Goal: Task Accomplishment & Management: Manage account settings

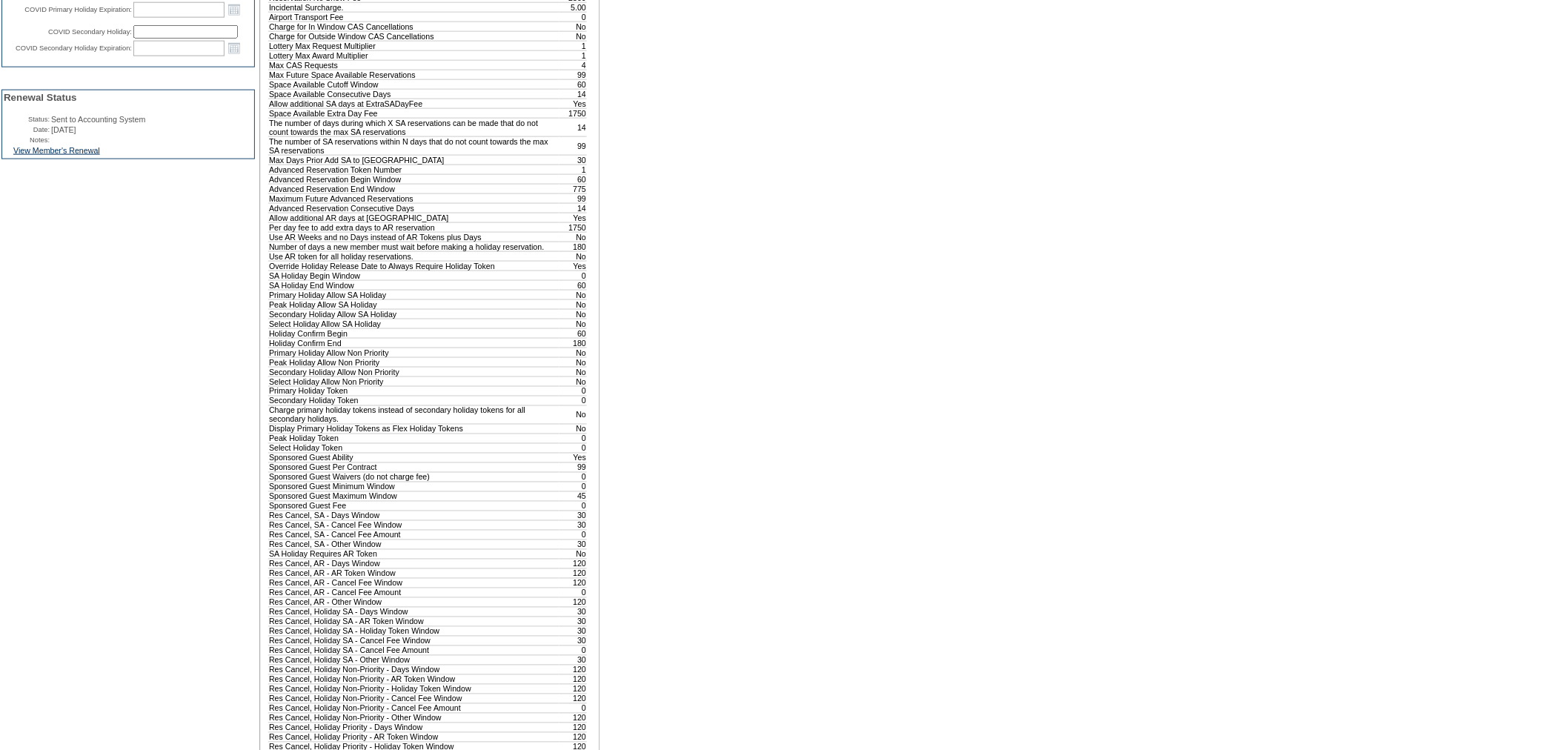
scroll to position [824, 0]
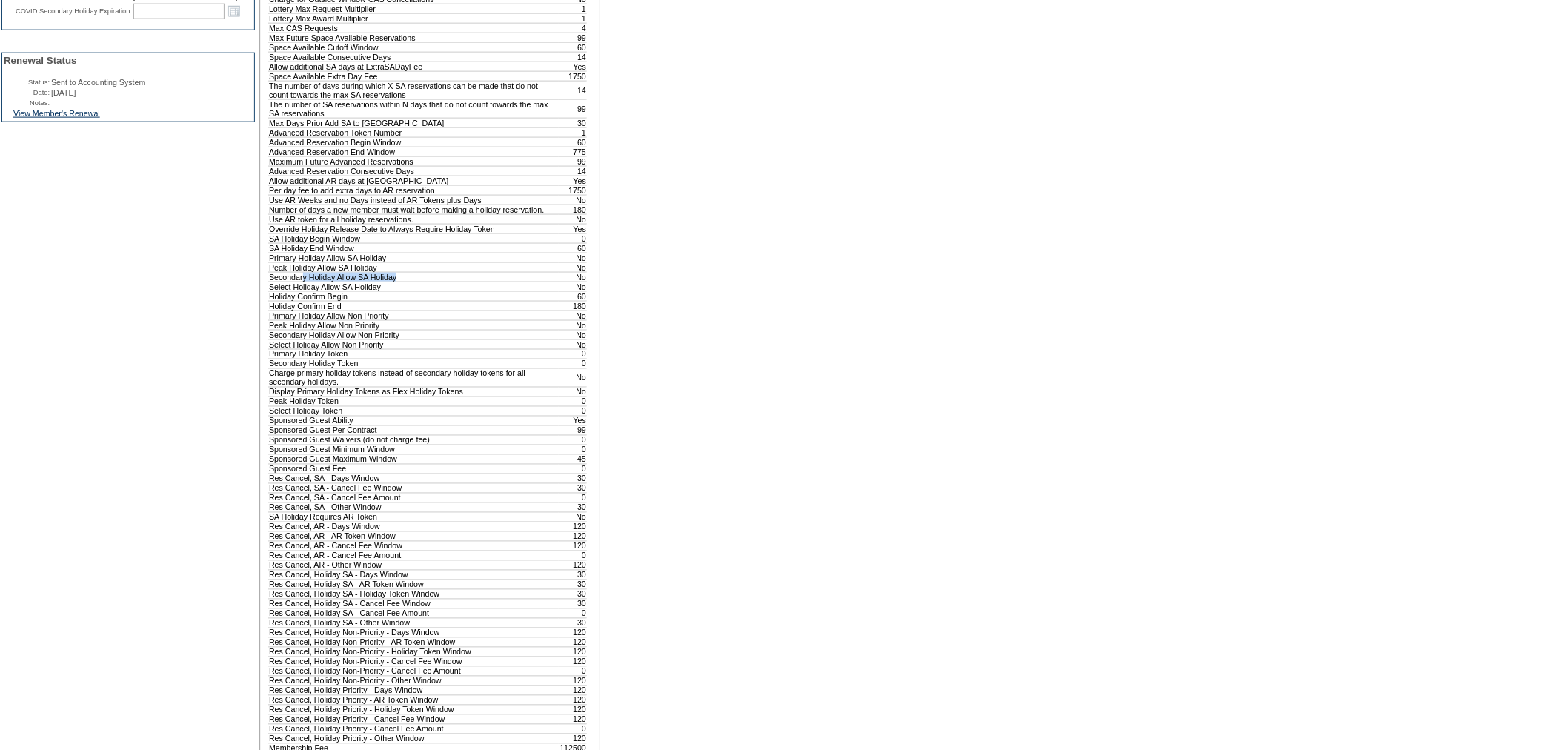
drag, startPoint x: 409, startPoint y: 379, endPoint x: 304, endPoint y: 378, distance: 105.0
click at [304, 282] on td "Secondary Holiday Allow SA Holiday" at bounding box center [414, 277] width 290 height 9
click at [328, 301] on td "Holiday Confirm Begin" at bounding box center [414, 296] width 290 height 9
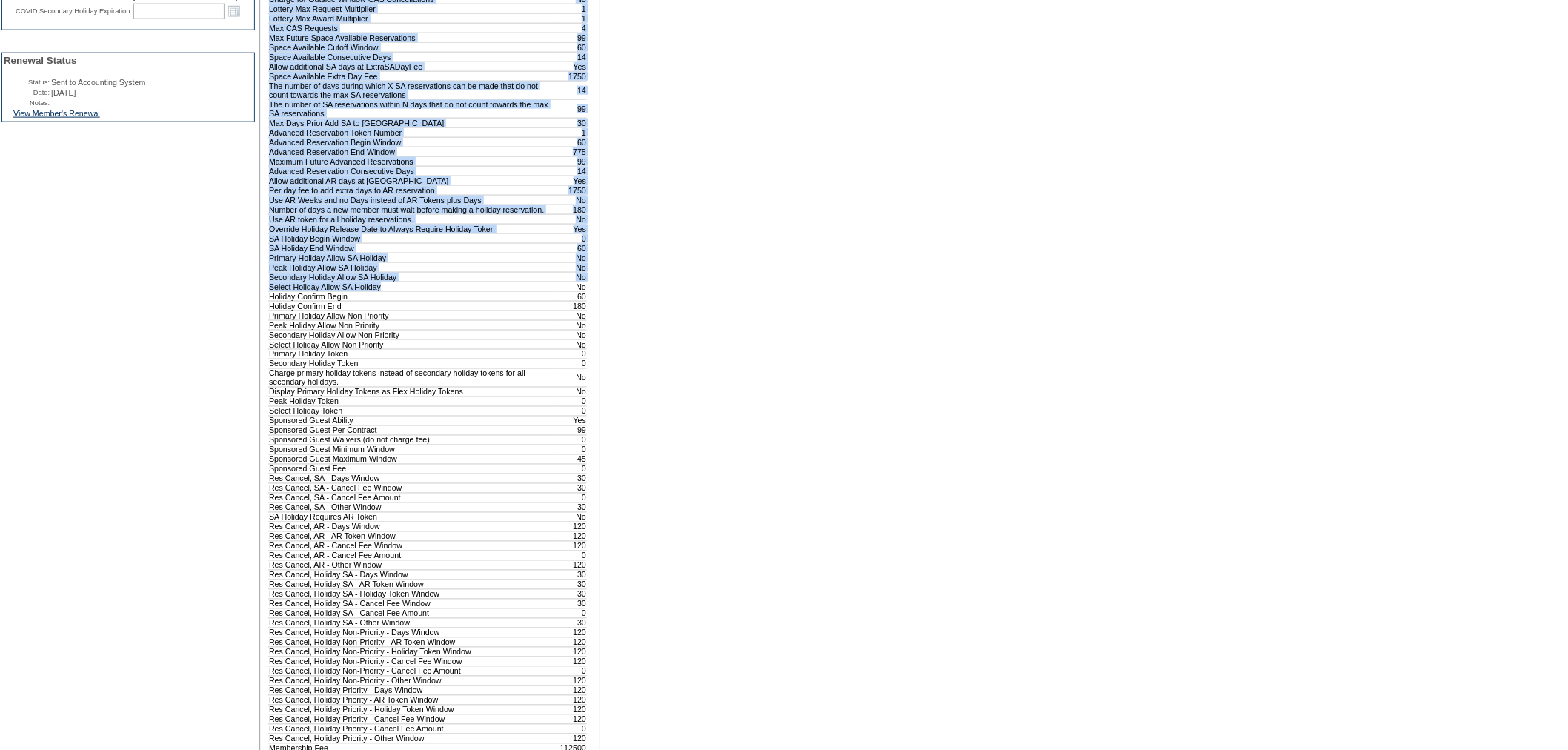
drag, startPoint x: 423, startPoint y: 389, endPoint x: 249, endPoint y: 393, distance: 174.0
click at [249, 393] on tr "Edit Membership Club: Exclusive Resorts Base Plan: Evolution v10.07 Associate M…" at bounding box center [302, 145] width 602 height 1660
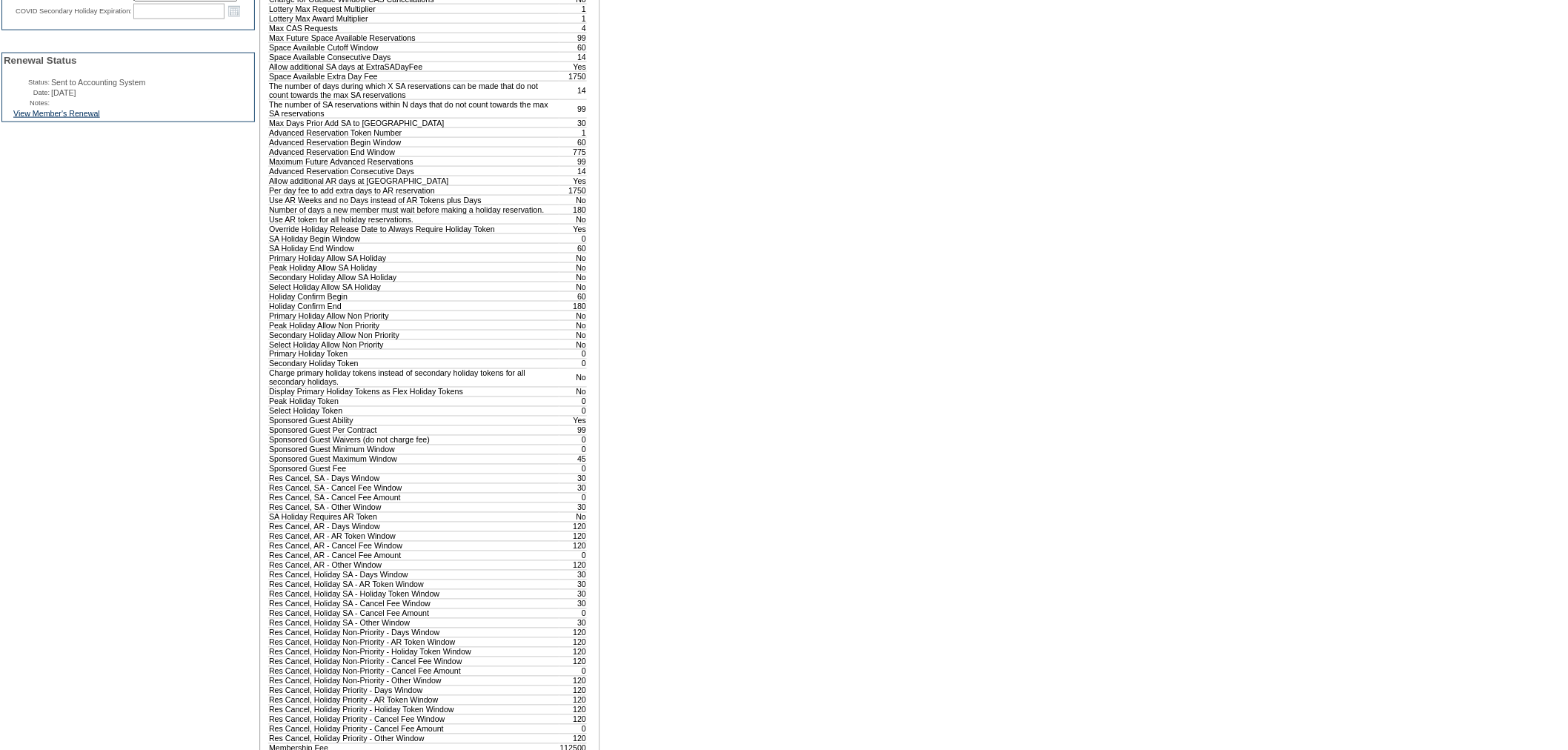
click at [332, 320] on td "Primary Holiday Allow Non Priority" at bounding box center [414, 316] width 290 height 9
drag, startPoint x: 450, startPoint y: 423, endPoint x: 270, endPoint y: 423, distance: 180.0
click at [270, 320] on td "Primary Holiday Allow Non Priority" at bounding box center [414, 316] width 290 height 9
click at [416, 320] on td "Primary Holiday Allow Non Priority" at bounding box center [414, 316] width 290 height 9
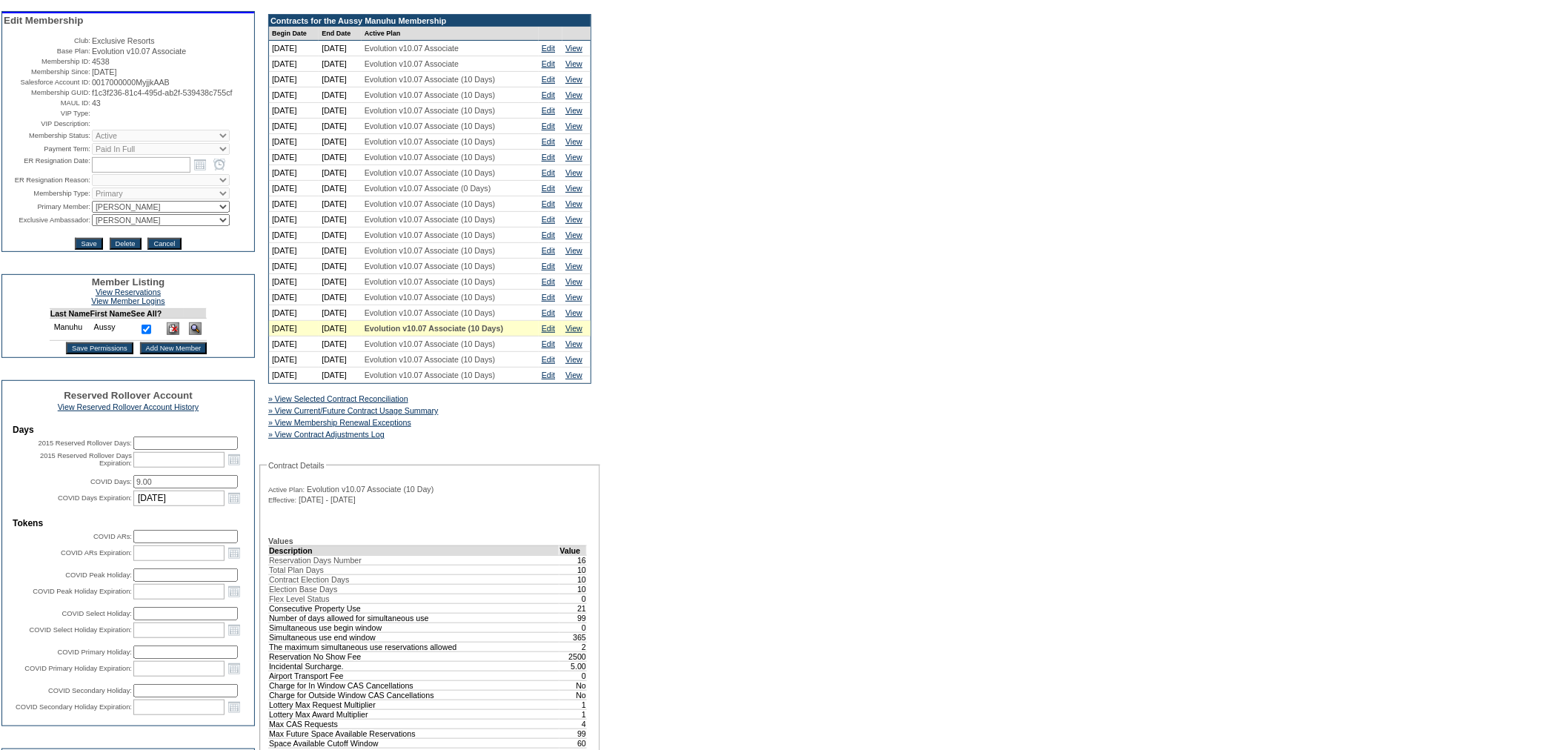
scroll to position [0, 0]
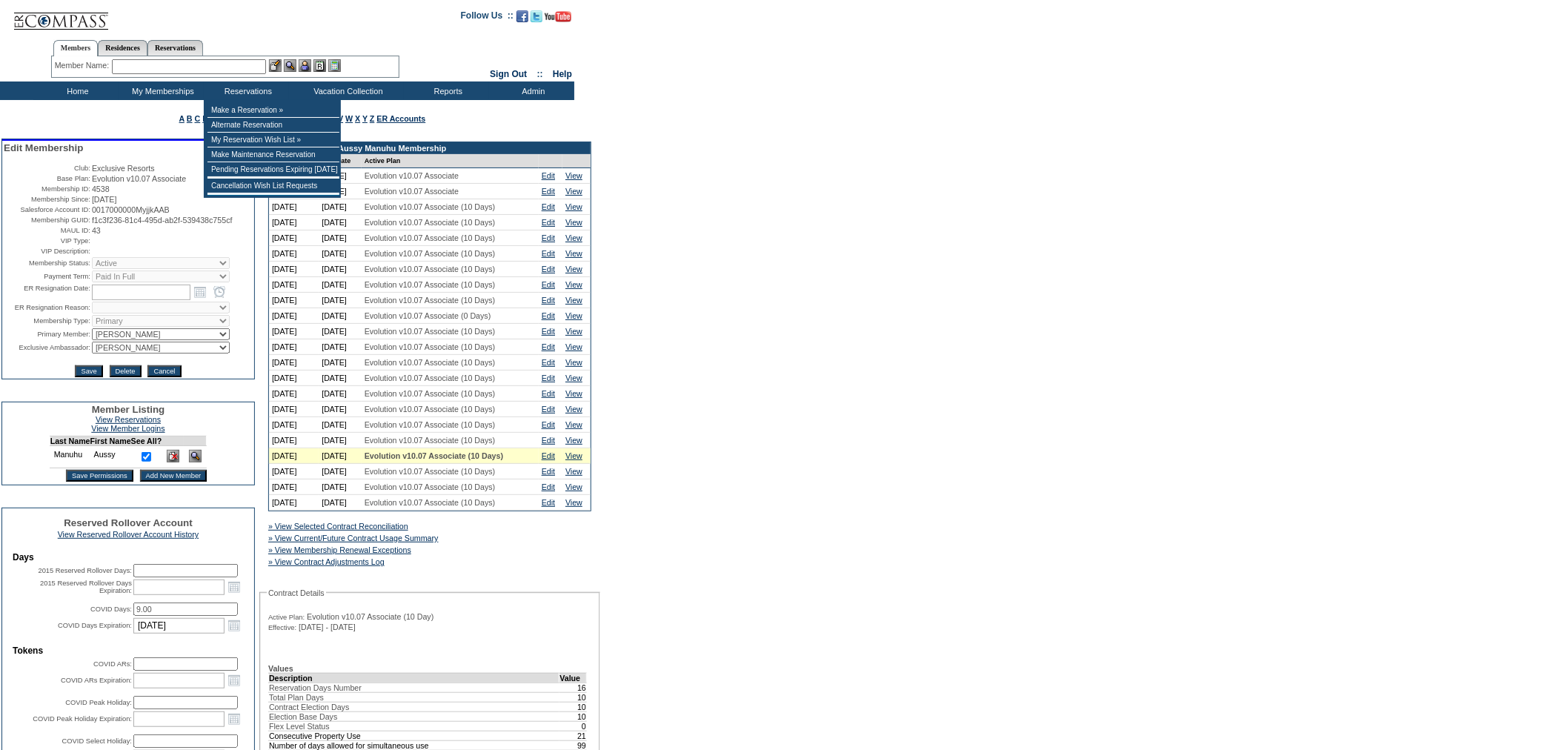
click at [238, 64] on input "text" at bounding box center [189, 66] width 154 height 15
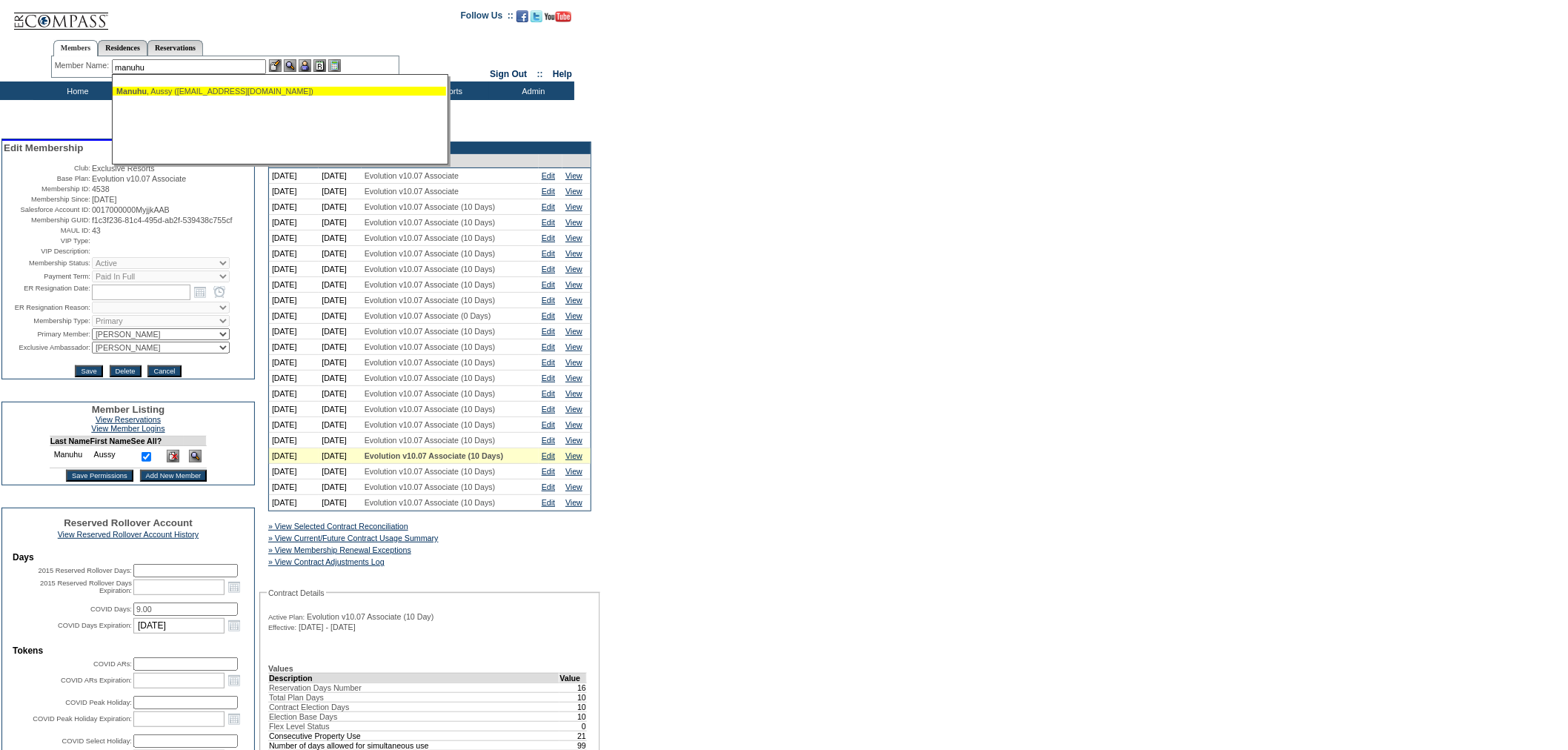
click at [247, 87] on div "[PERSON_NAME] ([EMAIL_ADDRESS][DOMAIN_NAME])" at bounding box center [279, 91] width 326 height 9
type input "[PERSON_NAME] ([EMAIL_ADDRESS][DOMAIN_NAME])"
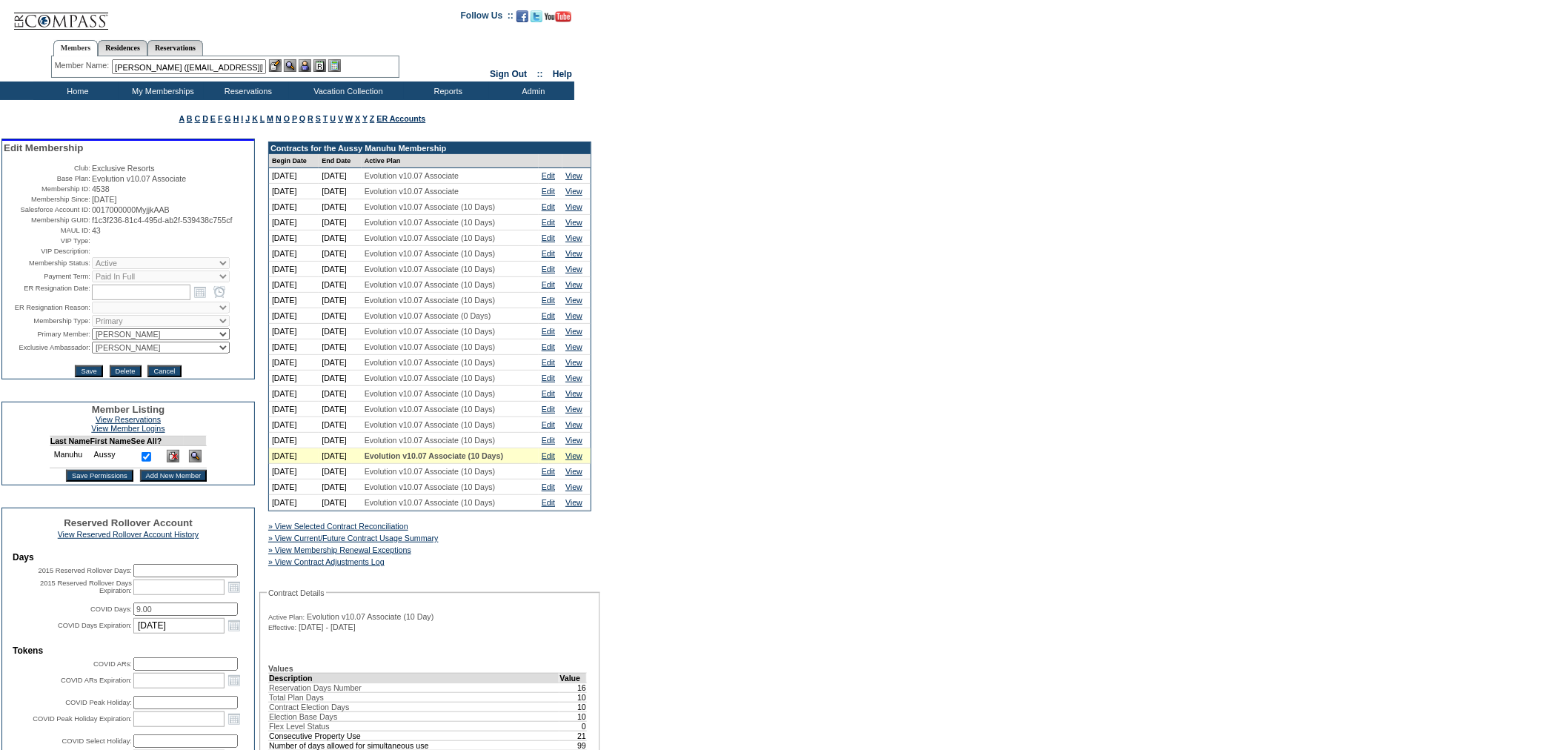
click at [307, 62] on img at bounding box center [305, 65] width 13 height 13
click at [293, 65] on img at bounding box center [290, 65] width 13 height 13
